Goal: Check status: Check status

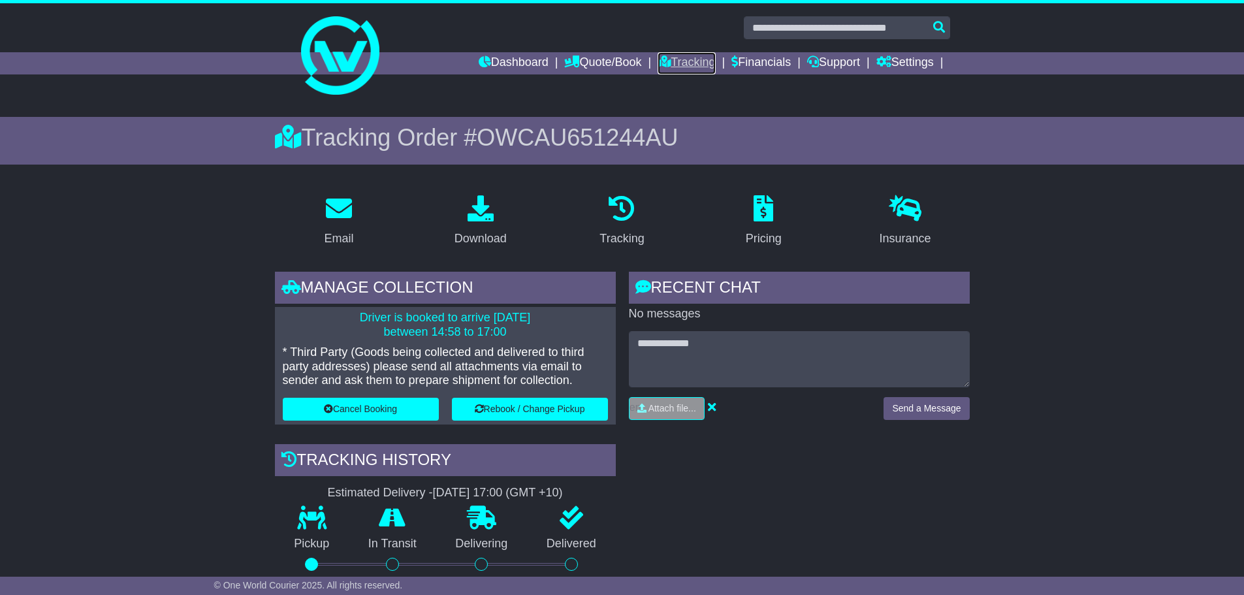
click at [676, 63] on link "Tracking" at bounding box center [686, 63] width 57 height 22
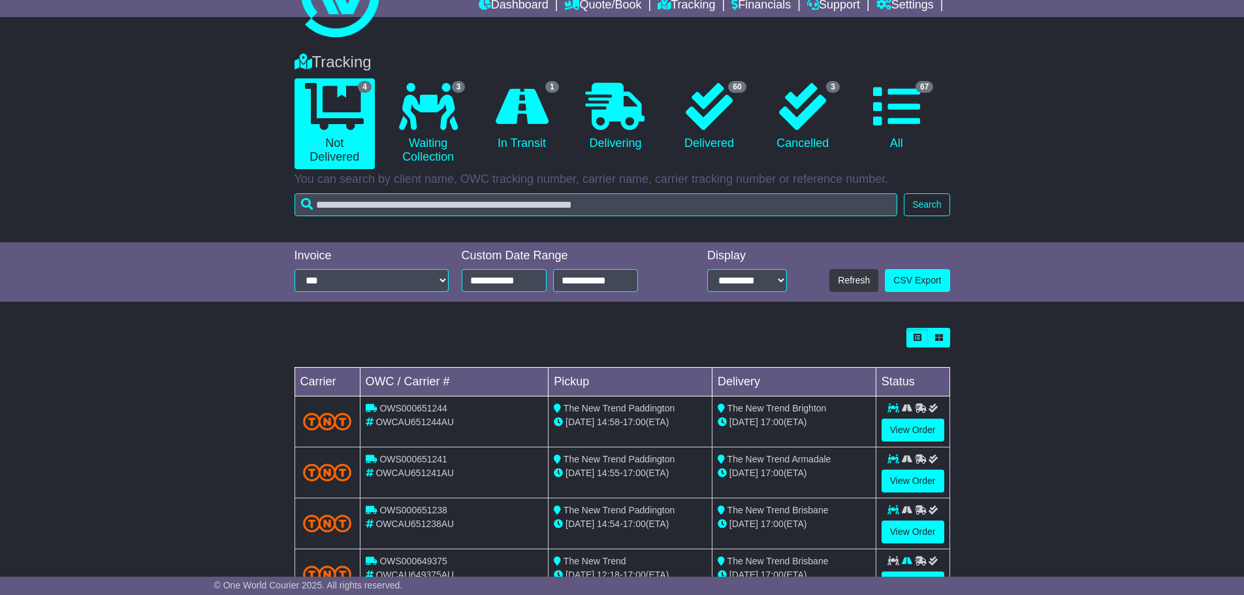
scroll to position [109, 0]
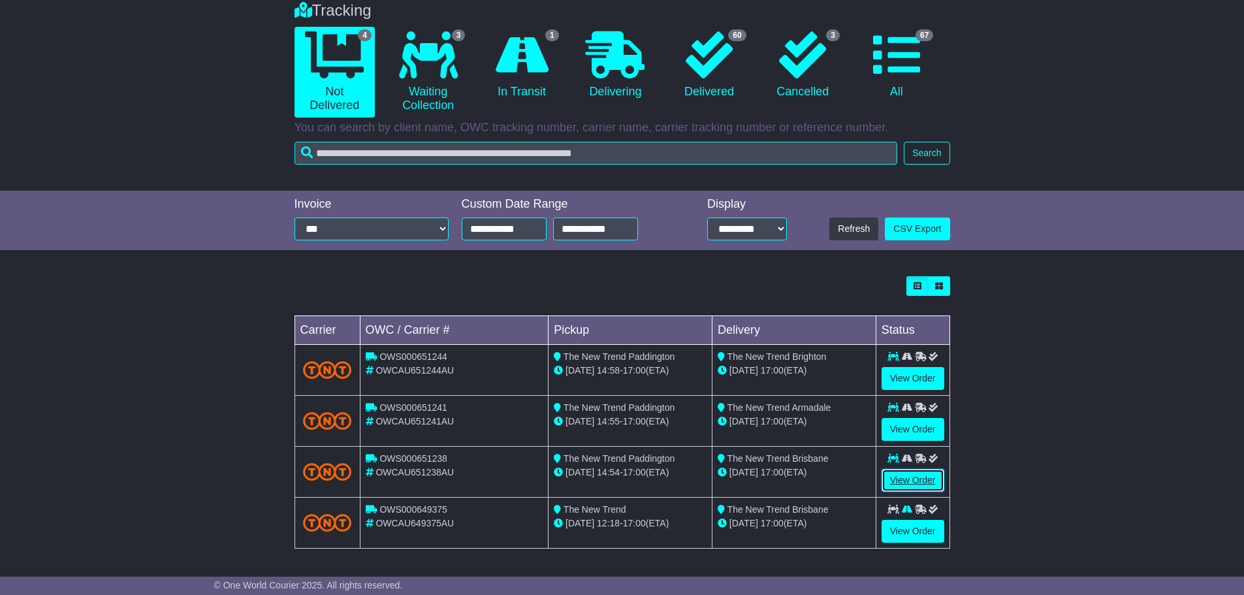
click at [909, 476] on link "View Order" at bounding box center [913, 480] width 63 height 23
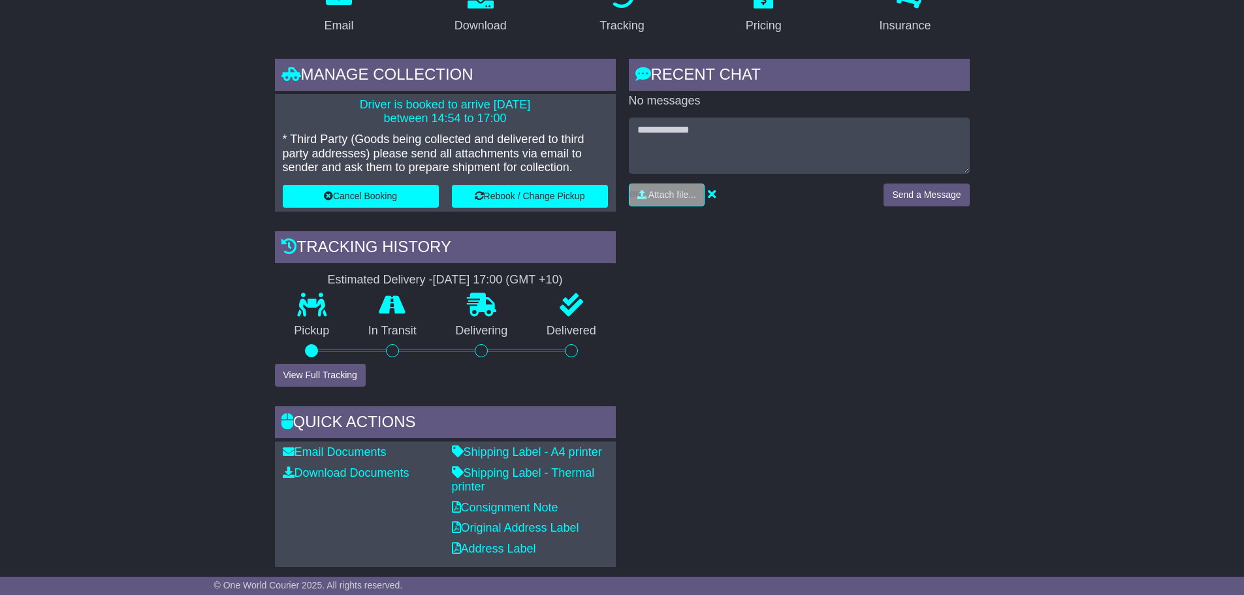
scroll to position [261, 0]
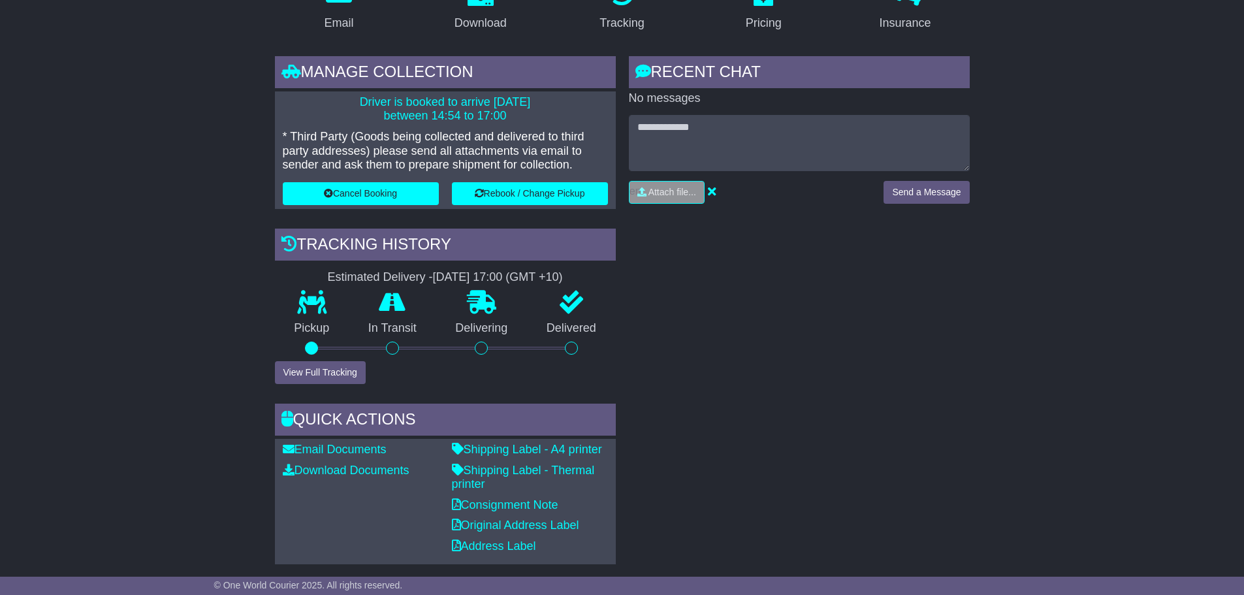
click at [705, 435] on div "RECENT CHAT Loading... No messages Attach file..." at bounding box center [800, 310] width 354 height 508
